Goal: Information Seeking & Learning: Find specific fact

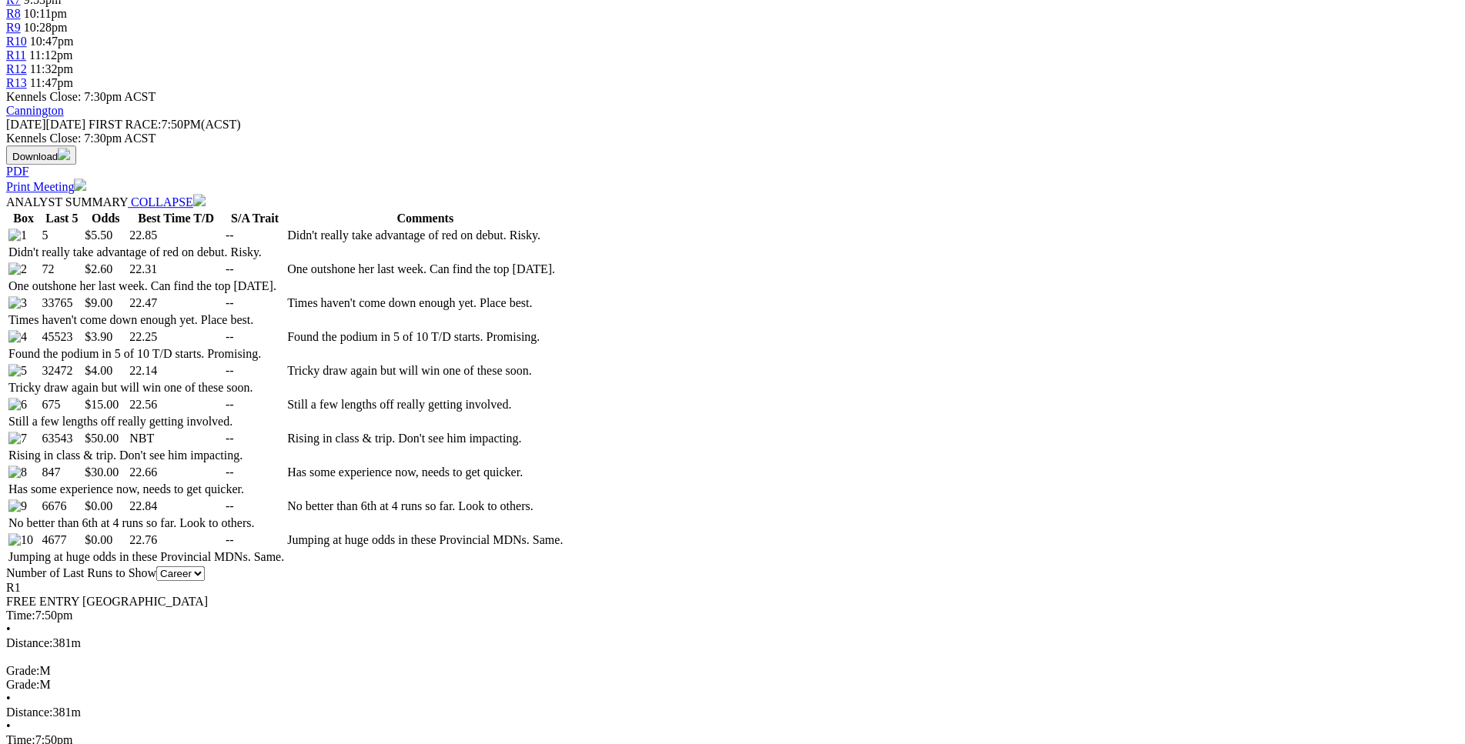
scroll to position [706, 0]
drag, startPoint x: 229, startPoint y: 227, endPoint x: 913, endPoint y: 260, distance: 685.0
copy table "F B W(kg) D(m) Date Track Grade AT WT BON A1S A2S M W/2G P SR SP V 4th 5 27.8 4…"
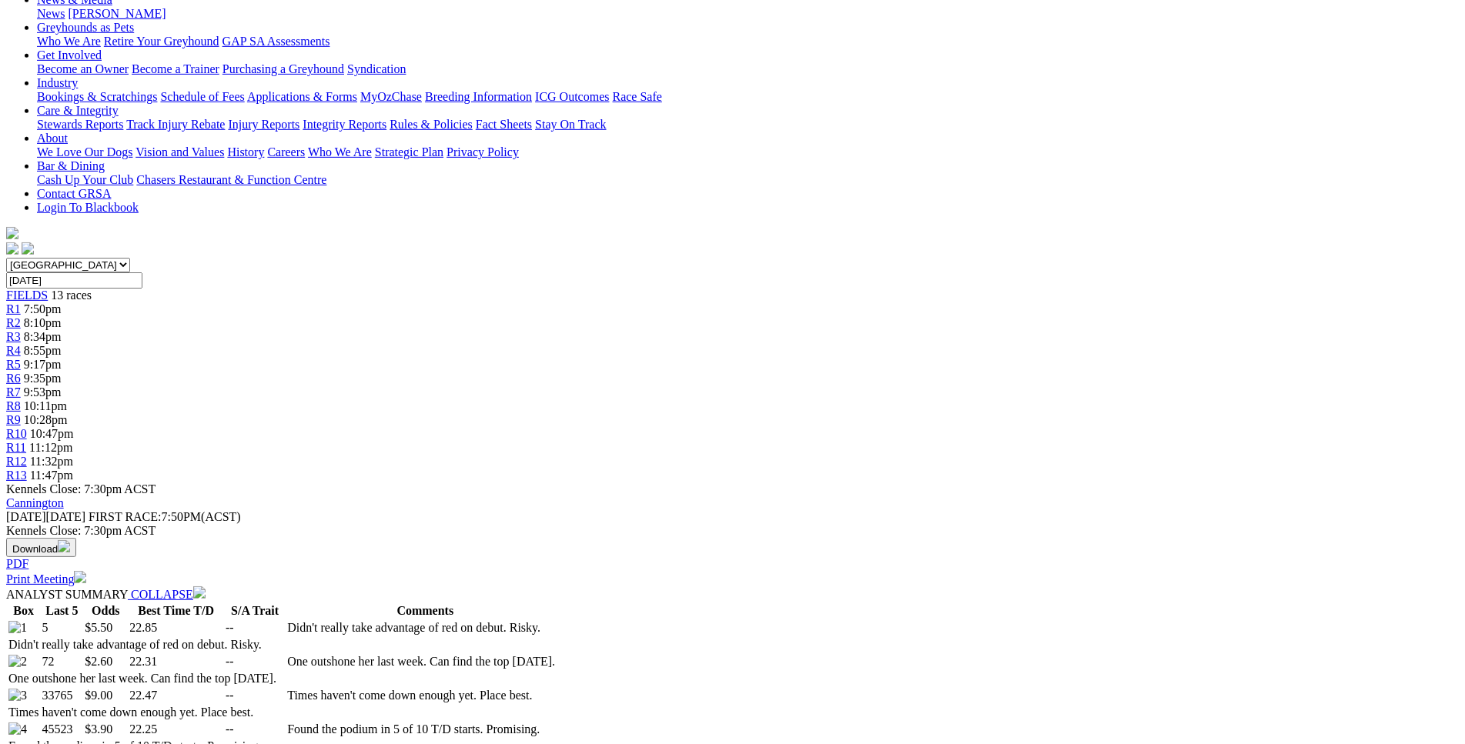
scroll to position [0, 0]
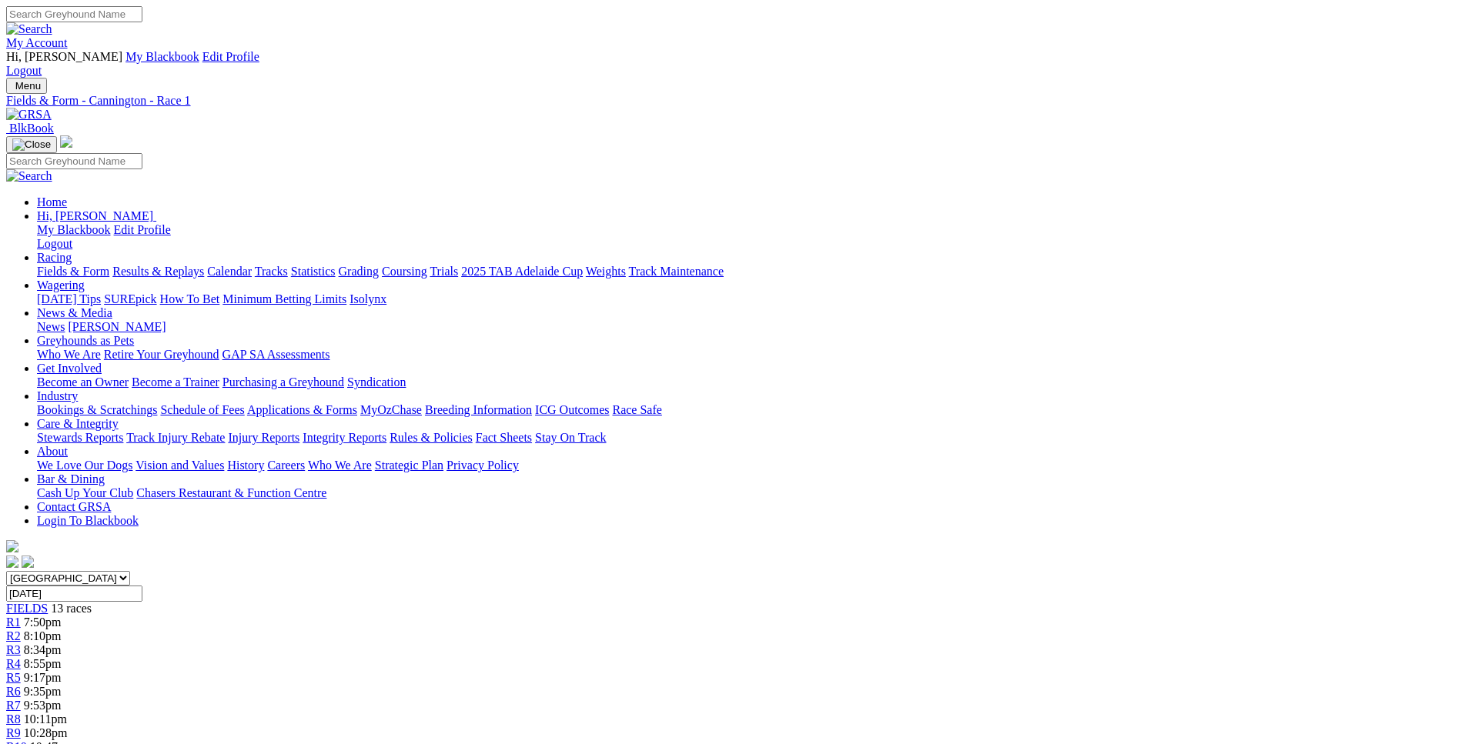
click at [62, 630] on span "8:10pm" at bounding box center [43, 636] width 38 height 13
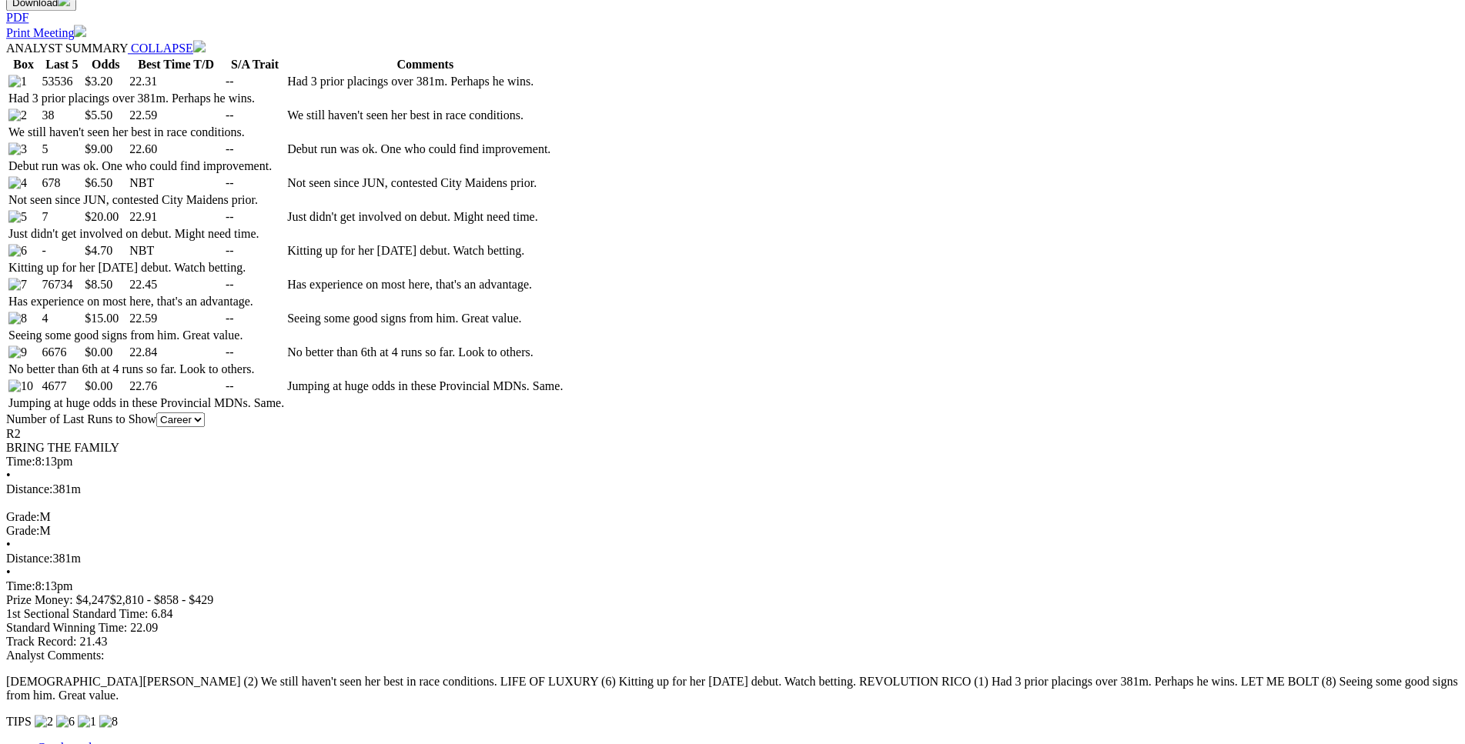
scroll to position [863, 0]
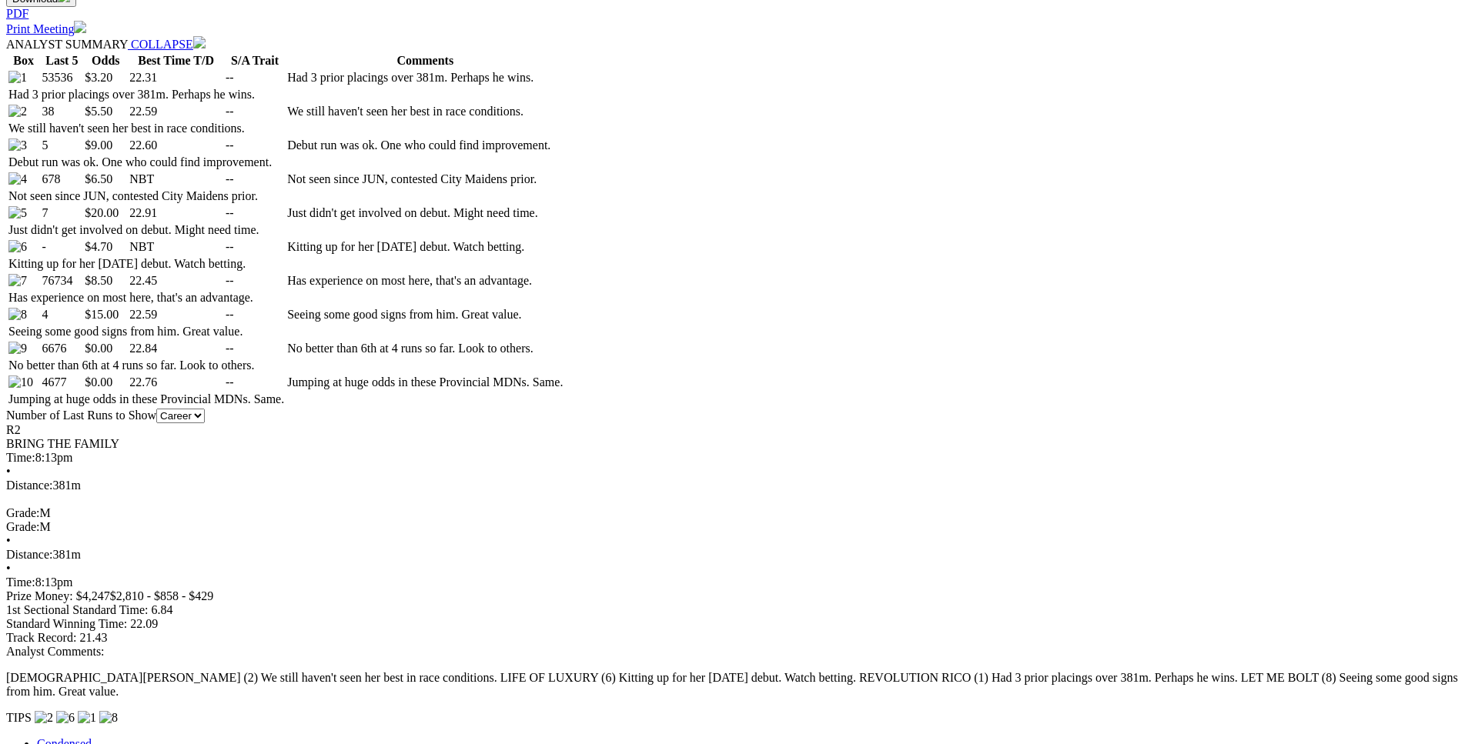
drag, startPoint x: 227, startPoint y: 534, endPoint x: 912, endPoint y: 600, distance: 688.1
copy table "F B W(kg) D(m) Date Track Grade AT WT BON A1S A2S M W/2G P SR SP V 3rd 4 25.4 3…"
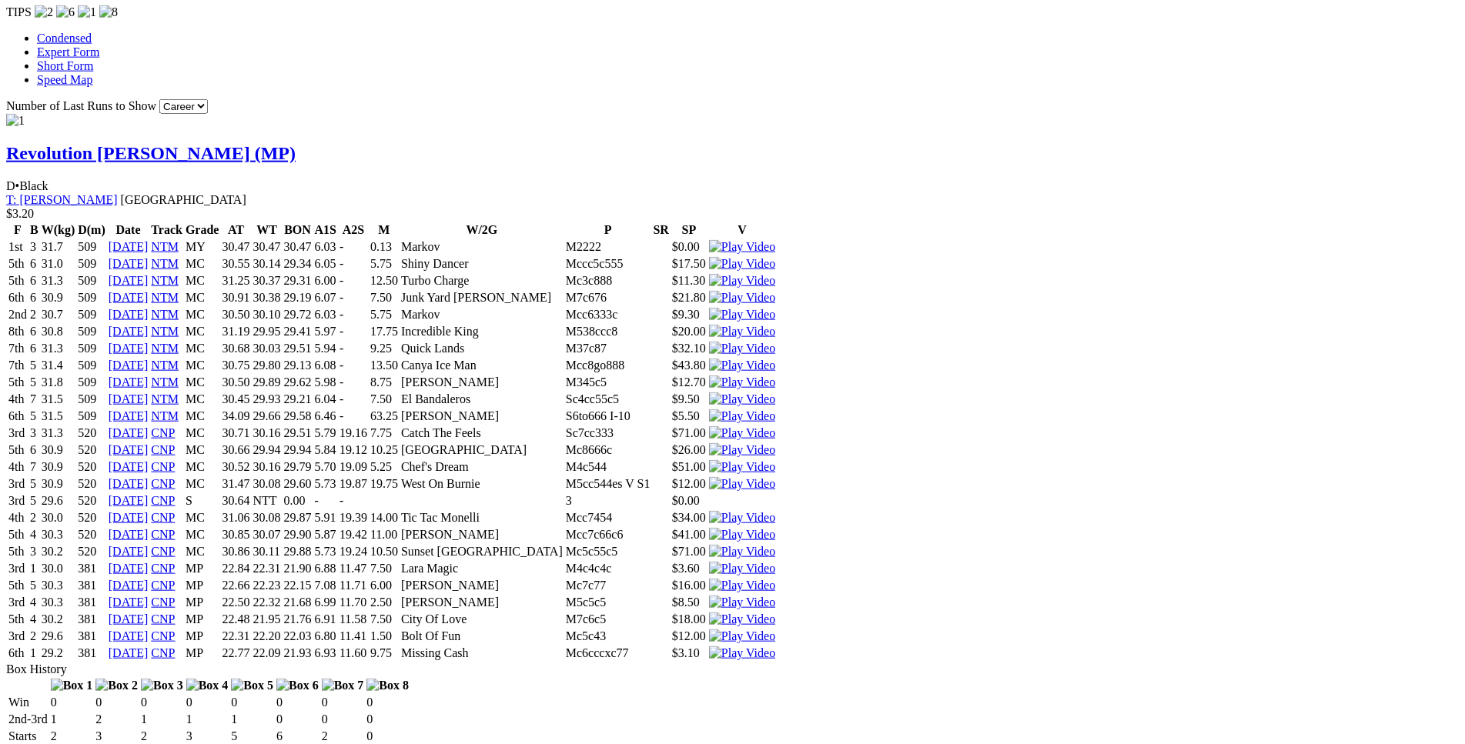
scroll to position [1570, 0]
drag, startPoint x: 225, startPoint y: 503, endPoint x: 911, endPoint y: 532, distance: 687.1
copy table "F B W(kg) D(m) Date Track Grade AT WT BON A1S A2S M W/2G P SR SP V 1st 3 28.6 3…"
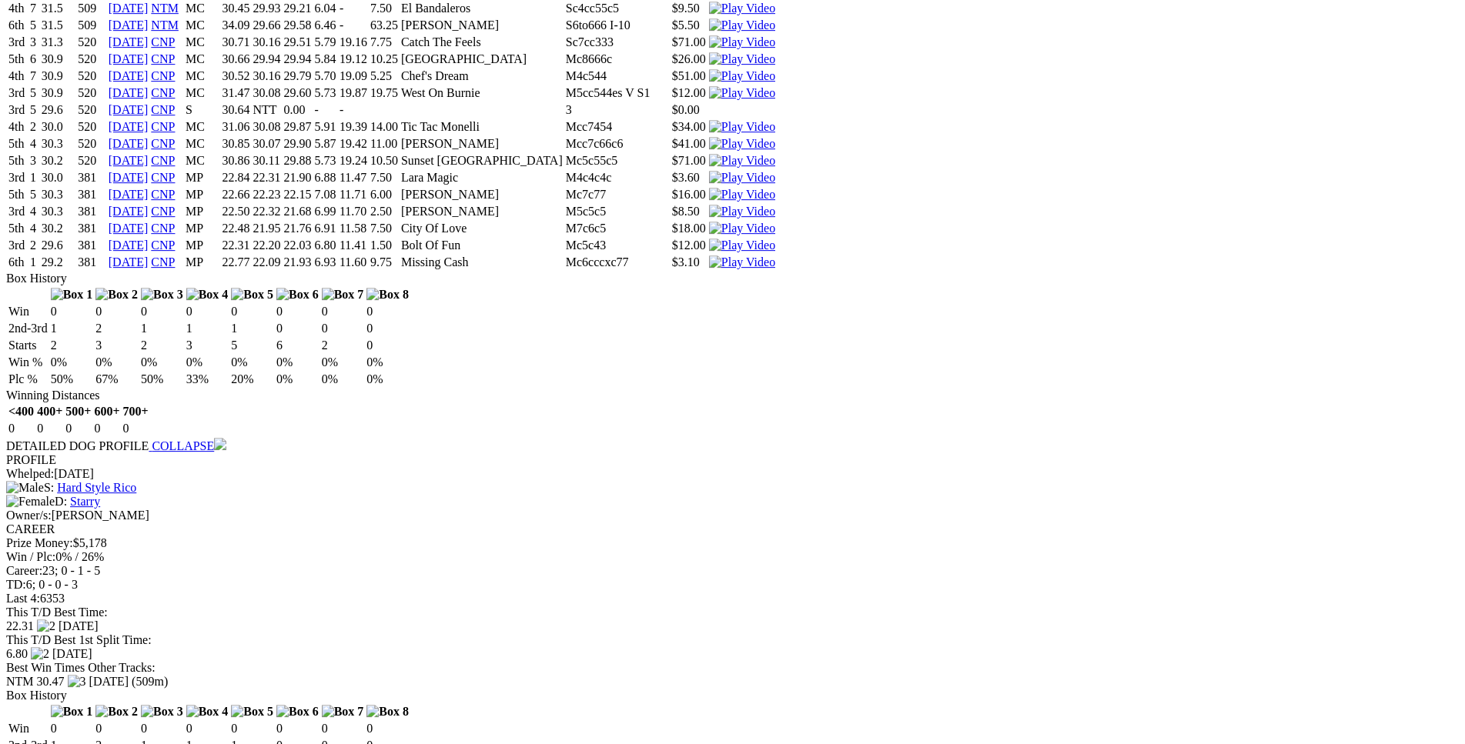
scroll to position [1962, 0]
drag, startPoint x: 228, startPoint y: 326, endPoint x: 910, endPoint y: 375, distance: 683.6
copy table "F B W(kg) D(m) Date Track Grade AT WT BON A1S A2S M W/2G P SR SP V 2nd 3 24.5 3…"
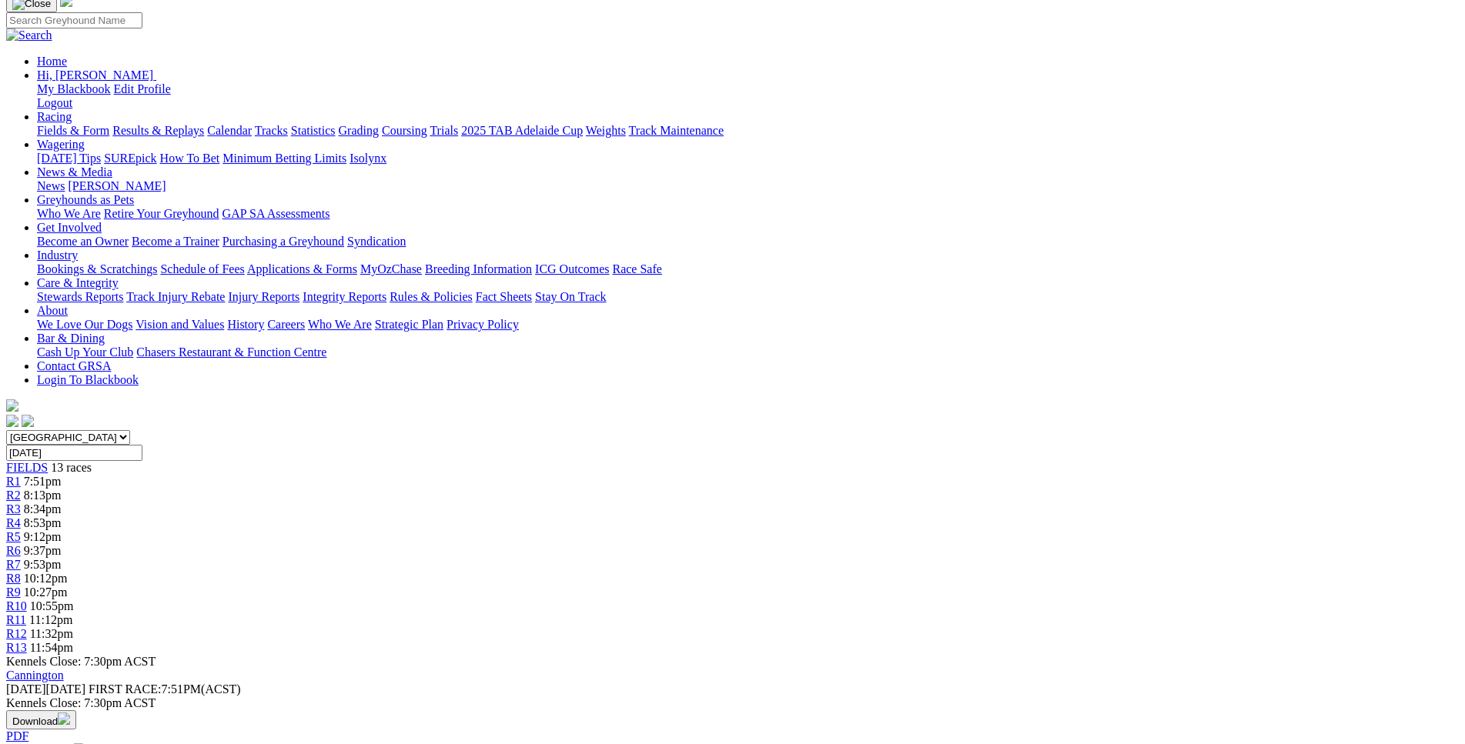
scroll to position [139, 0]
